Goal: Download file/media

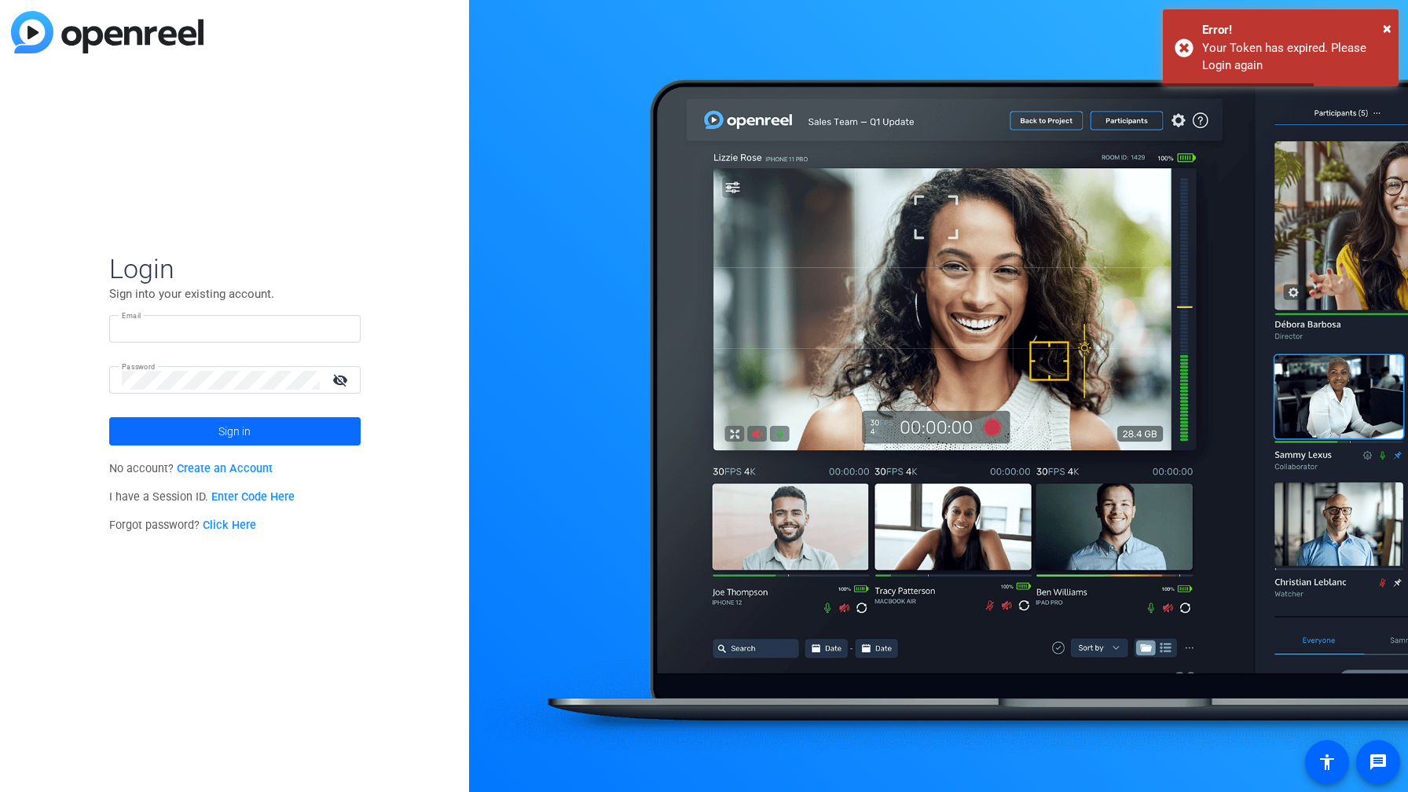
type input "[PERSON_NAME][EMAIL_ADDRESS][PERSON_NAME][DOMAIN_NAME]"
click at [251, 437] on span at bounding box center [234, 432] width 251 height 38
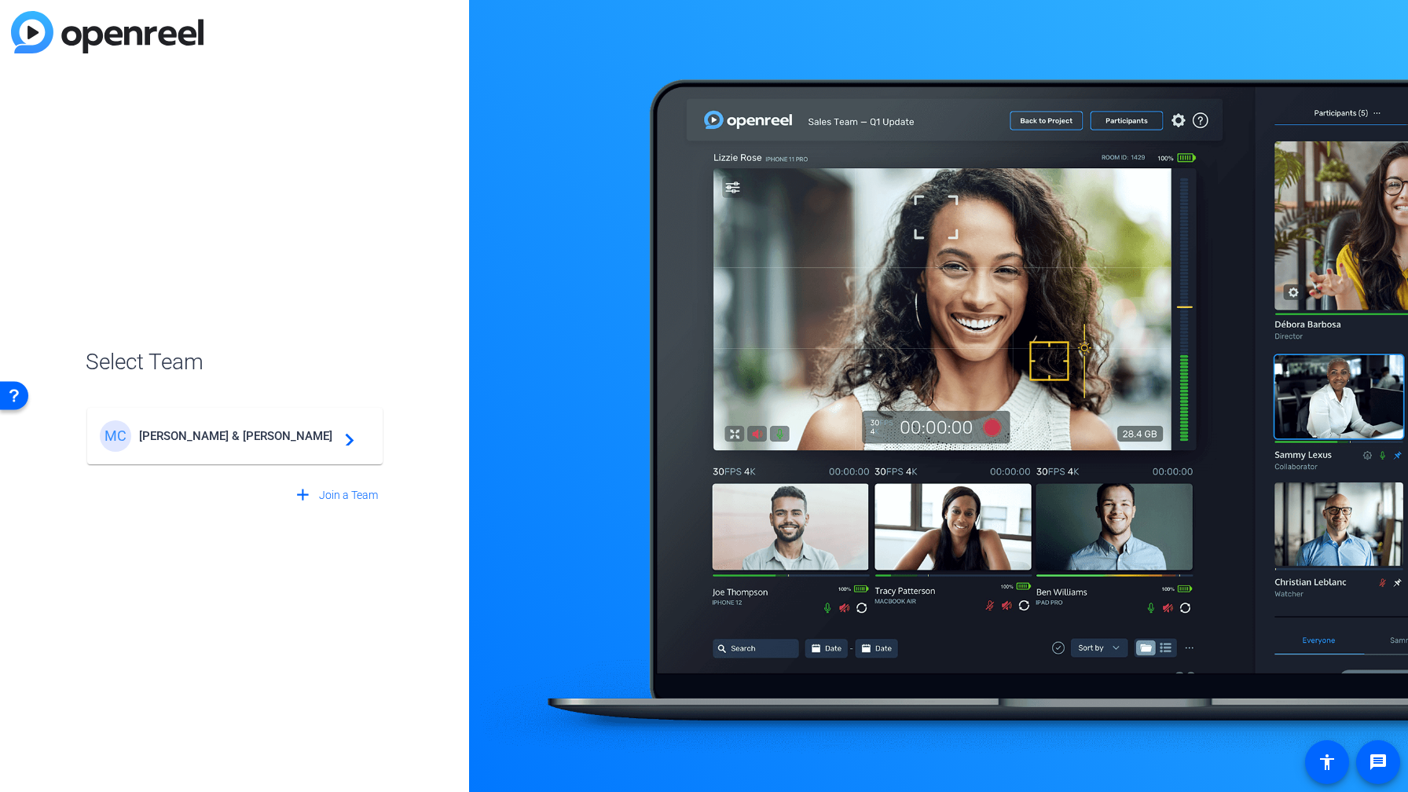
click at [251, 437] on span "[PERSON_NAME] & [PERSON_NAME]" at bounding box center [237, 436] width 196 height 14
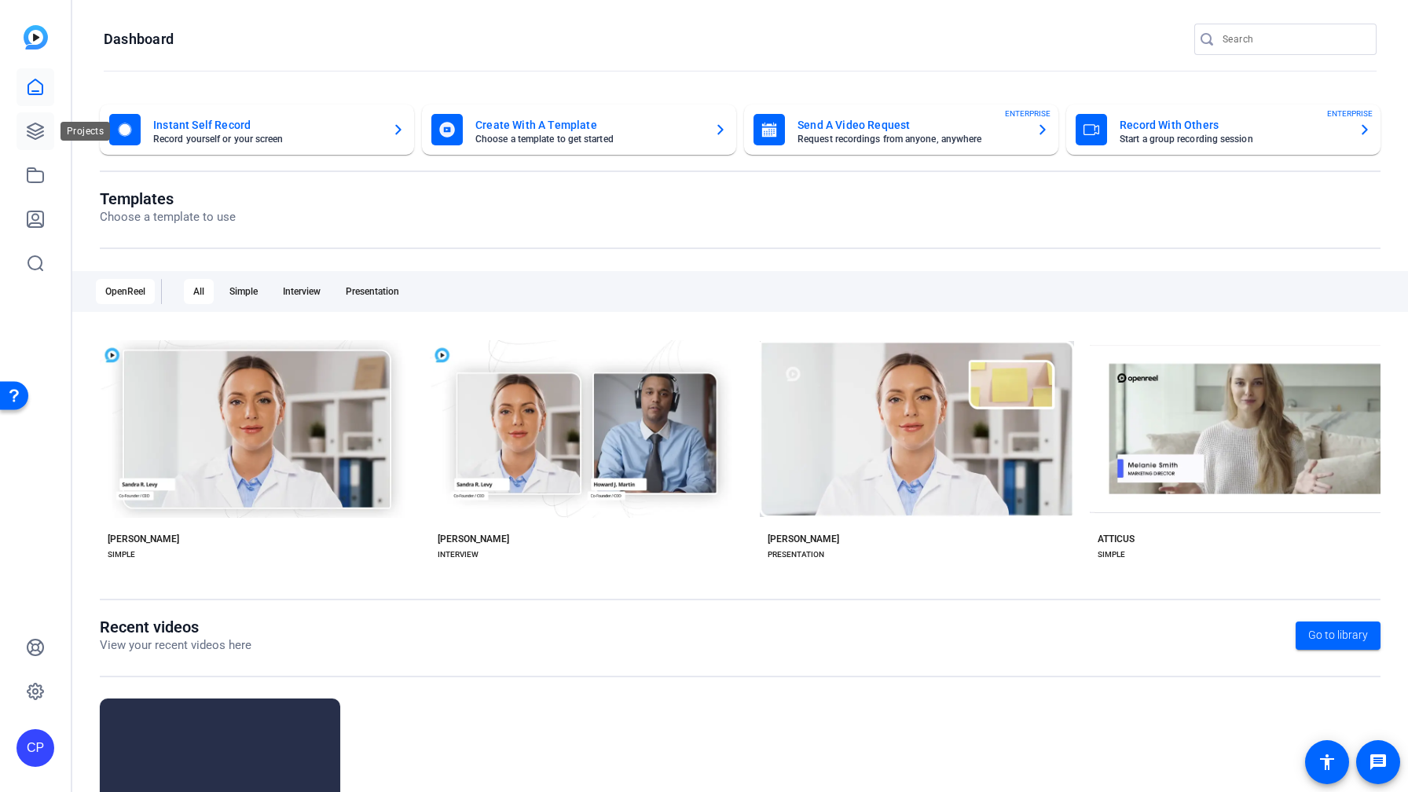
click at [31, 125] on icon at bounding box center [36, 131] width 16 height 16
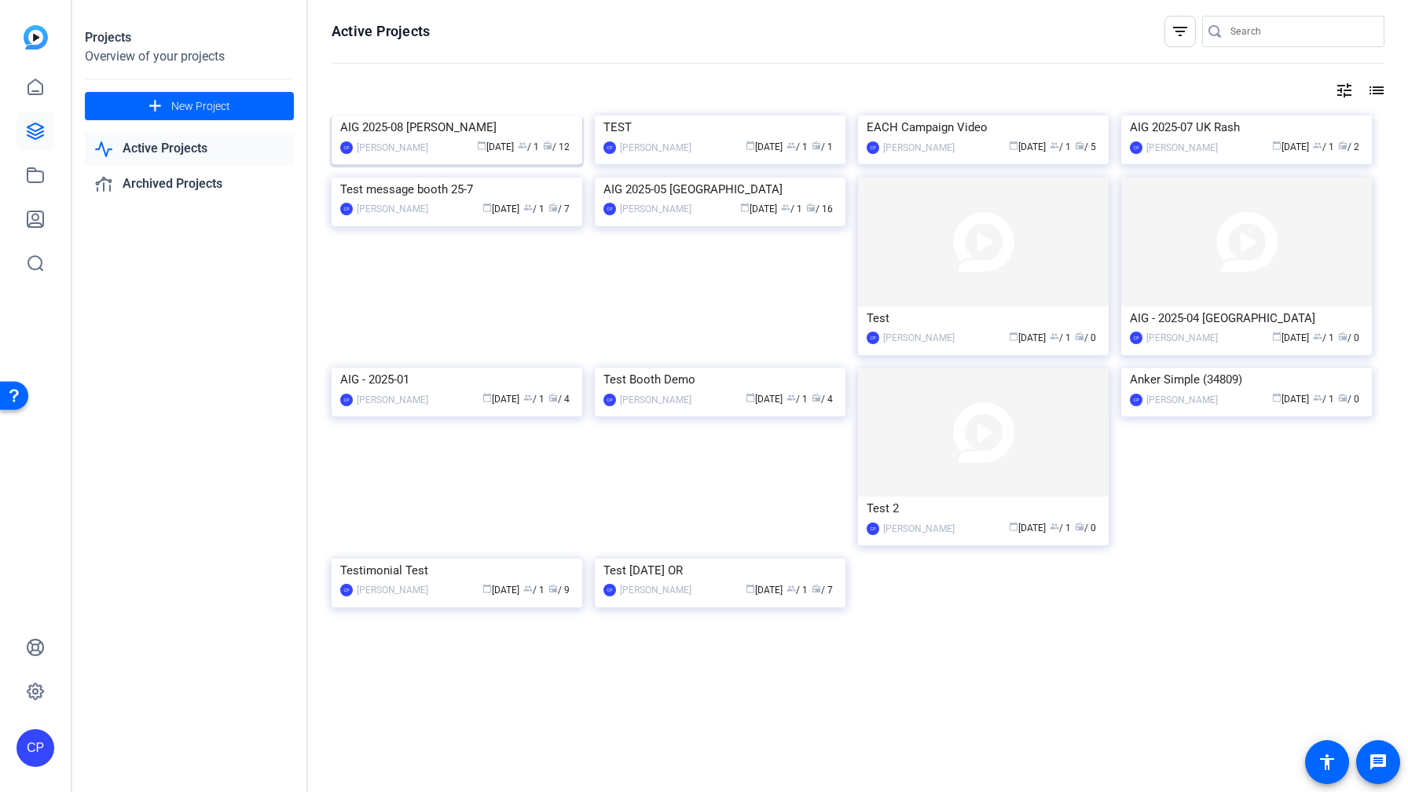
click at [439, 139] on div "AIG 2025-08 [PERSON_NAME]" at bounding box center [456, 128] width 233 height 24
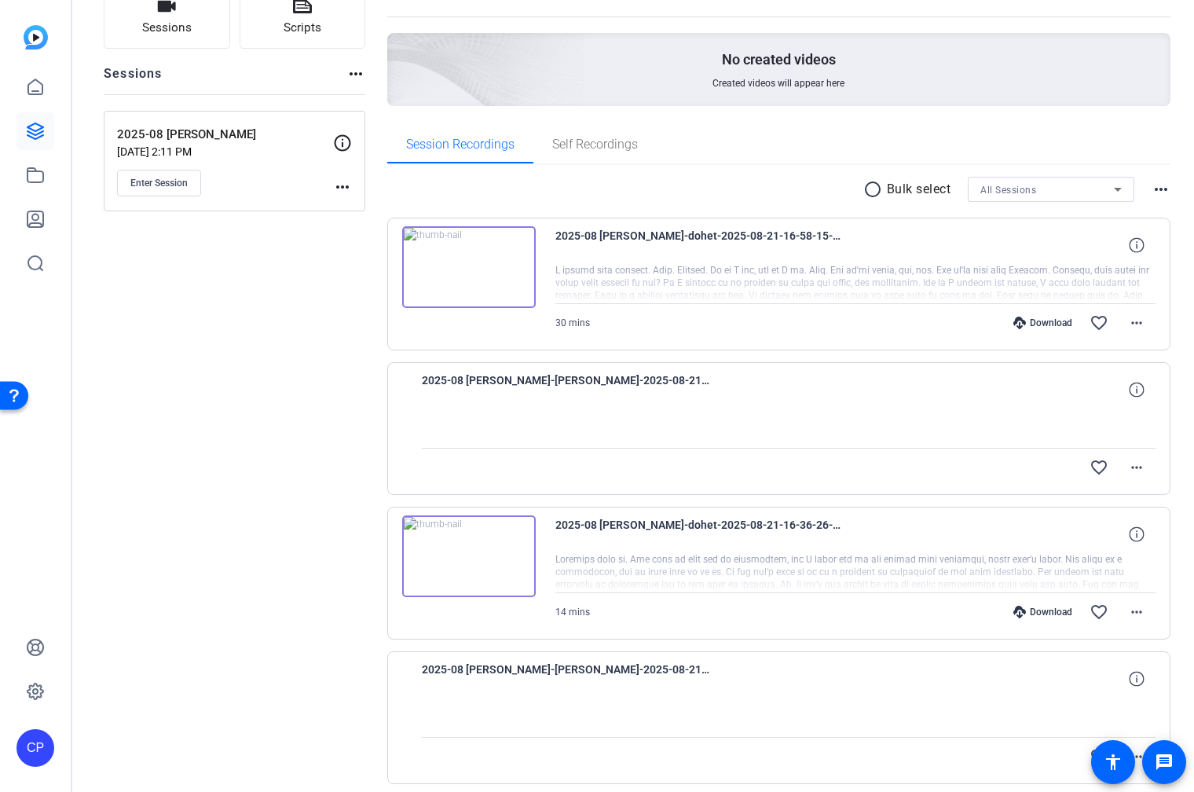
scroll to position [126, 0]
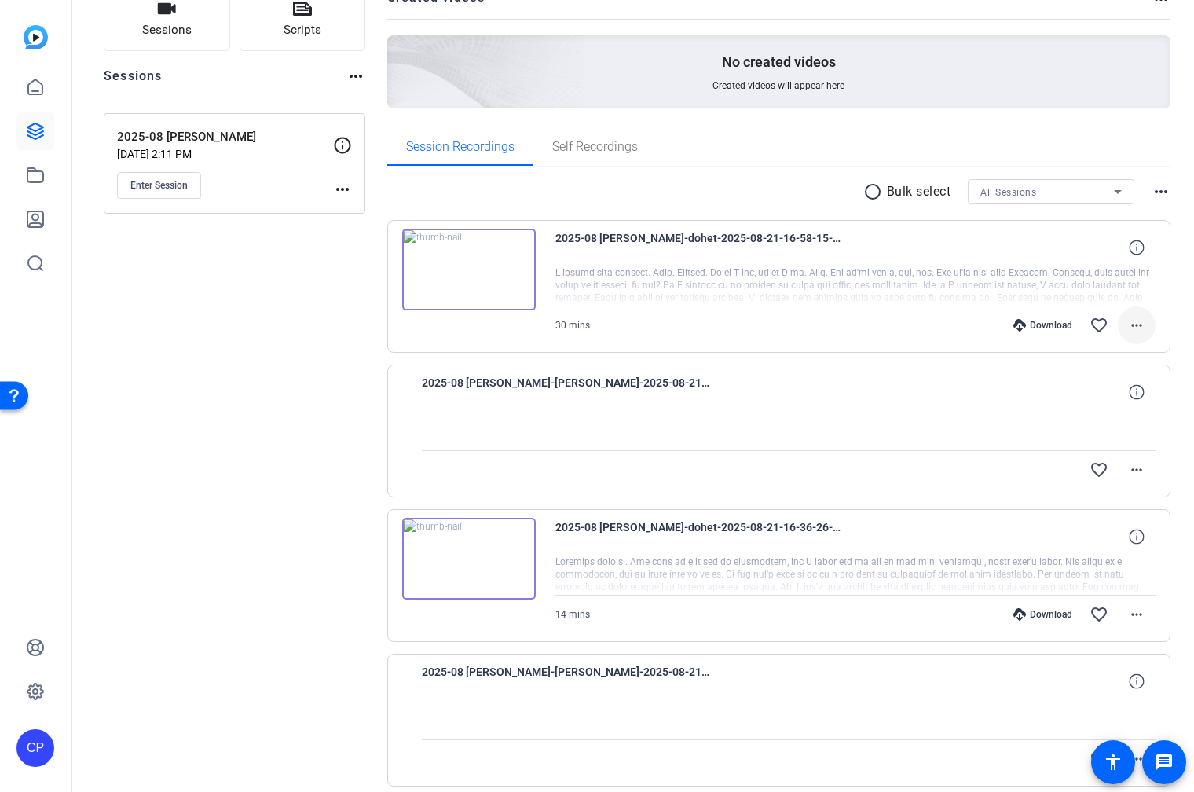
click at [1138, 322] on mat-icon "more_horiz" at bounding box center [1137, 325] width 19 height 19
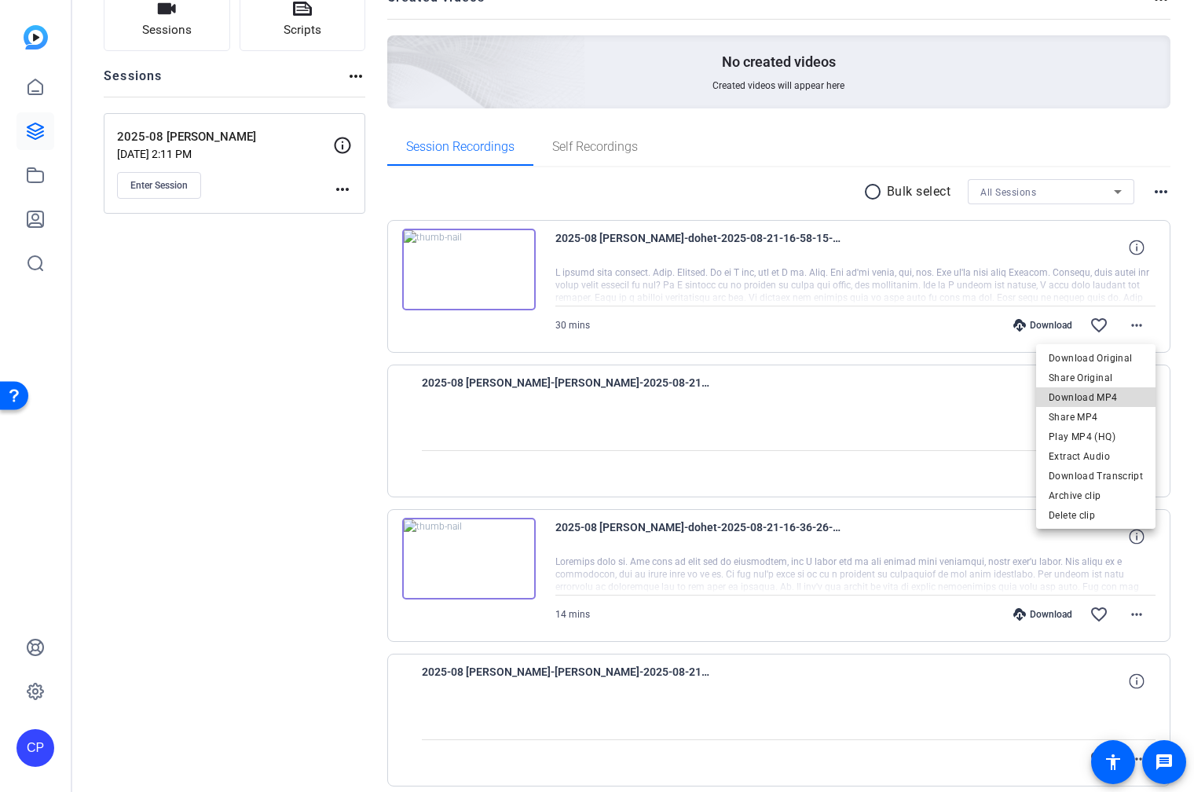
click at [1112, 396] on span "Download MP4" at bounding box center [1096, 397] width 94 height 19
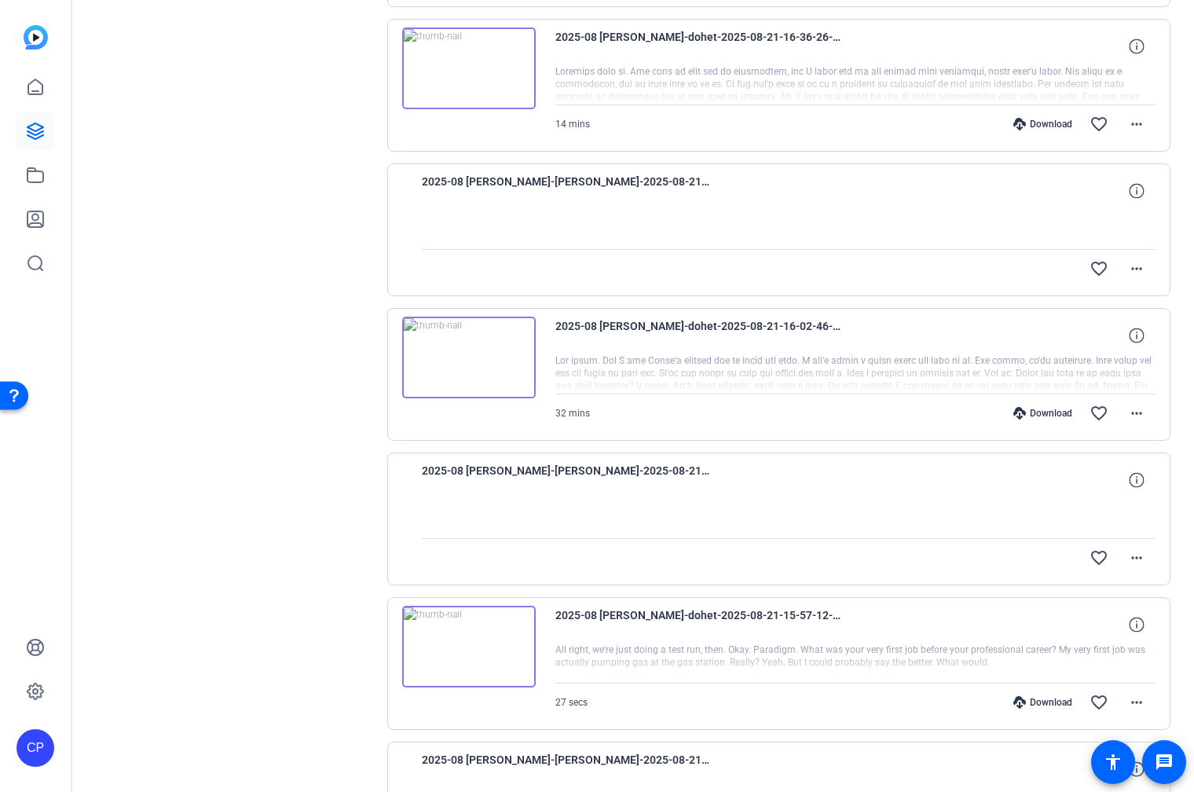
scroll to position [622, 0]
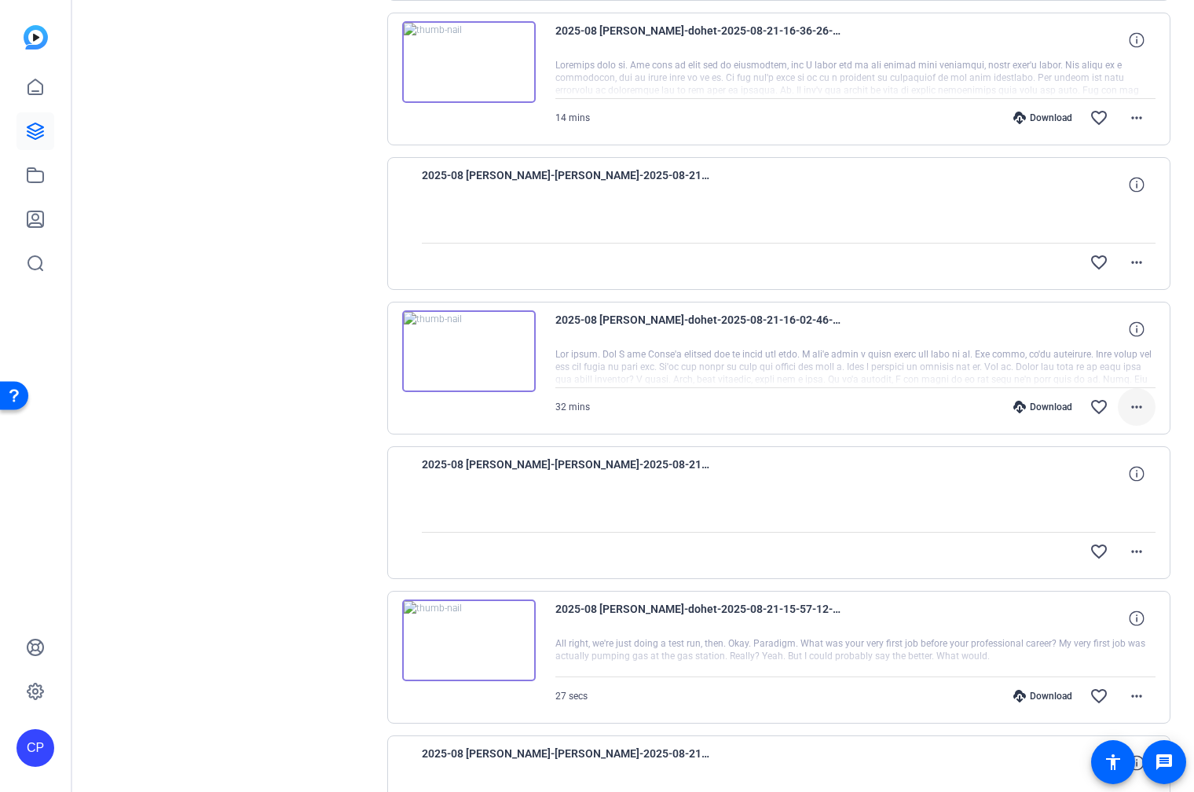
click at [1138, 409] on mat-icon "more_horiz" at bounding box center [1137, 407] width 19 height 19
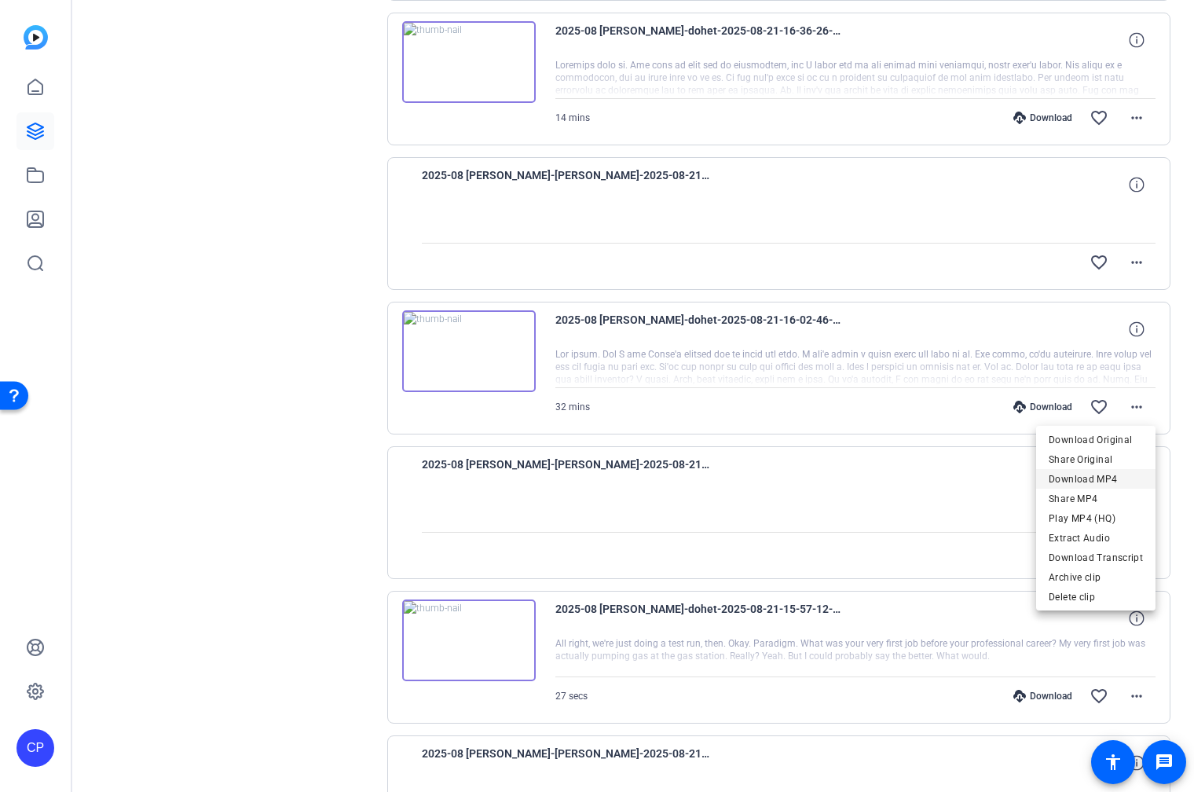
click at [1103, 480] on span "Download MP4" at bounding box center [1096, 479] width 94 height 19
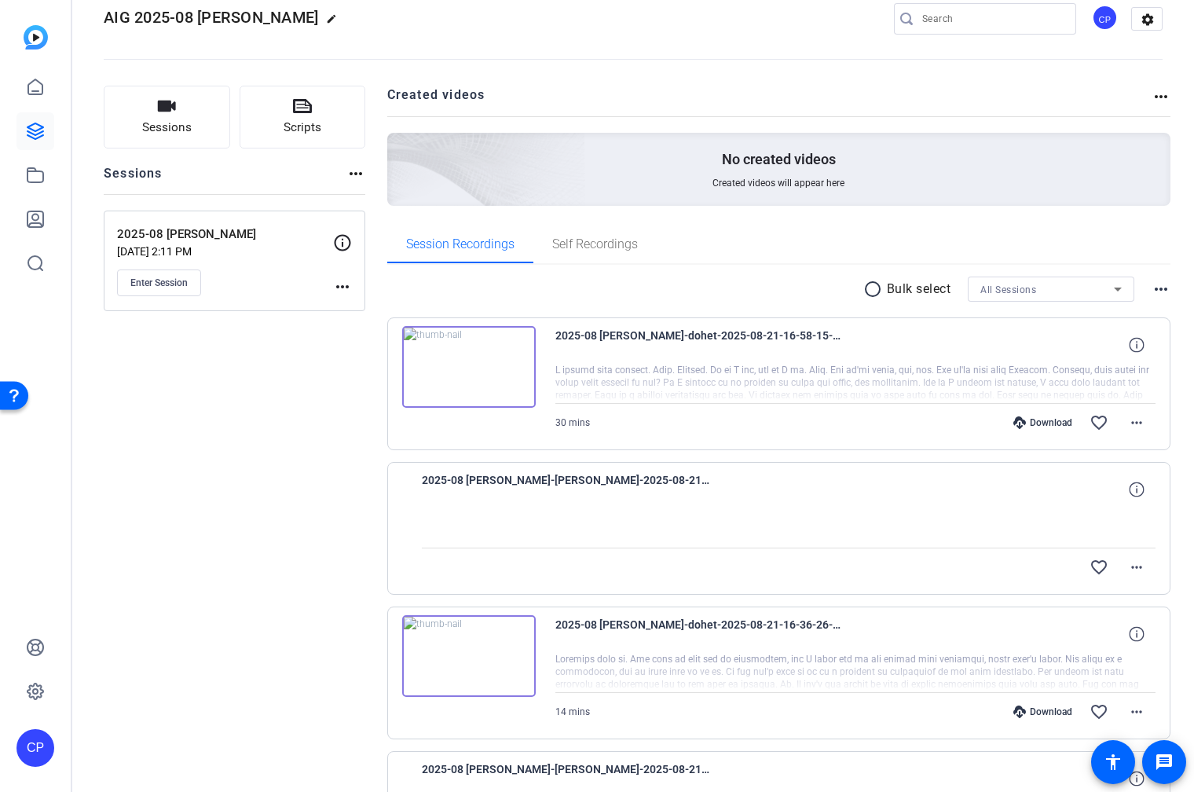
scroll to position [0, 0]
